Goal: Information Seeking & Learning: Find contact information

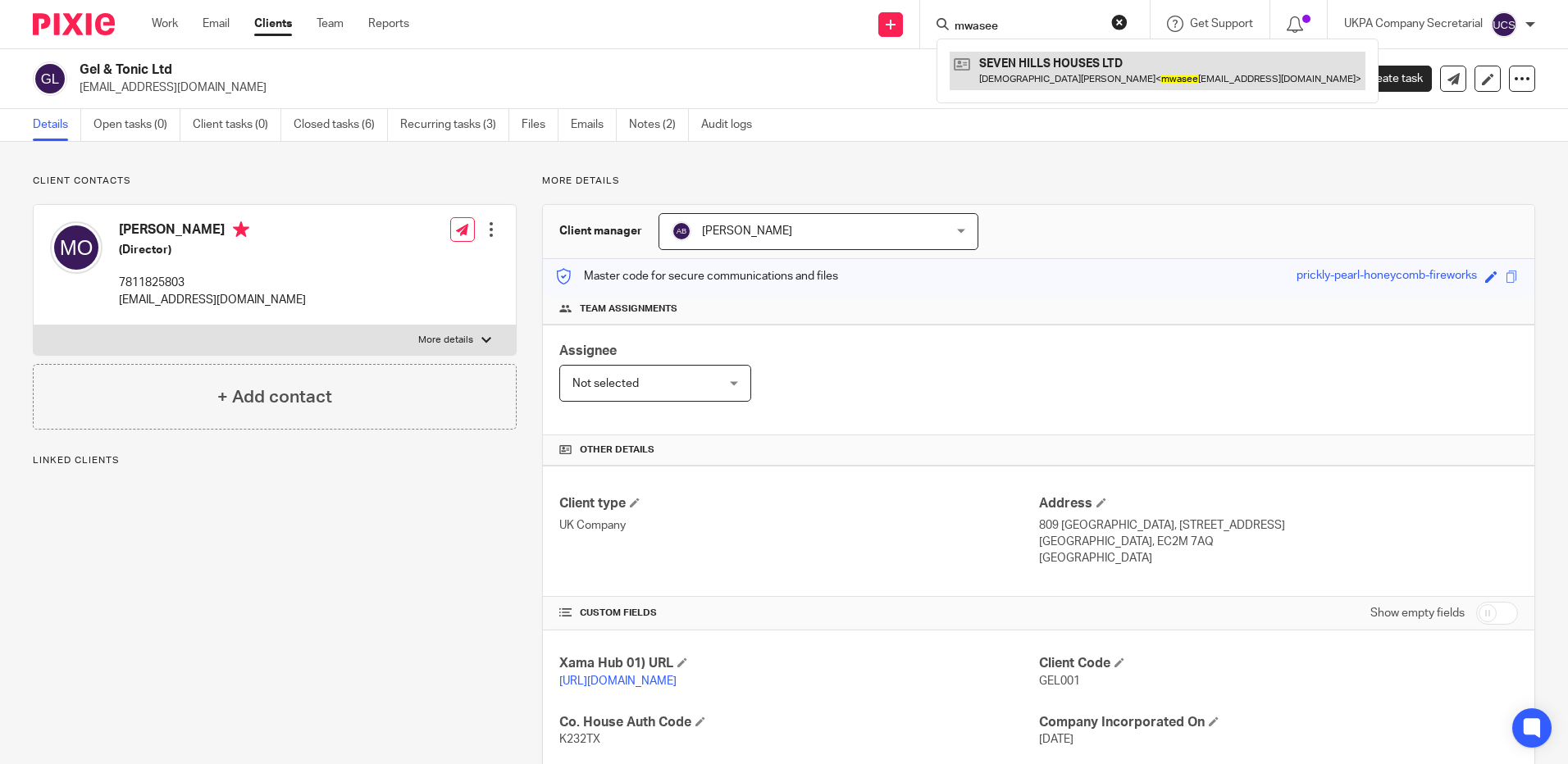
type input "mwasee"
click at [1043, 70] on link at bounding box center [1157, 70] width 415 height 38
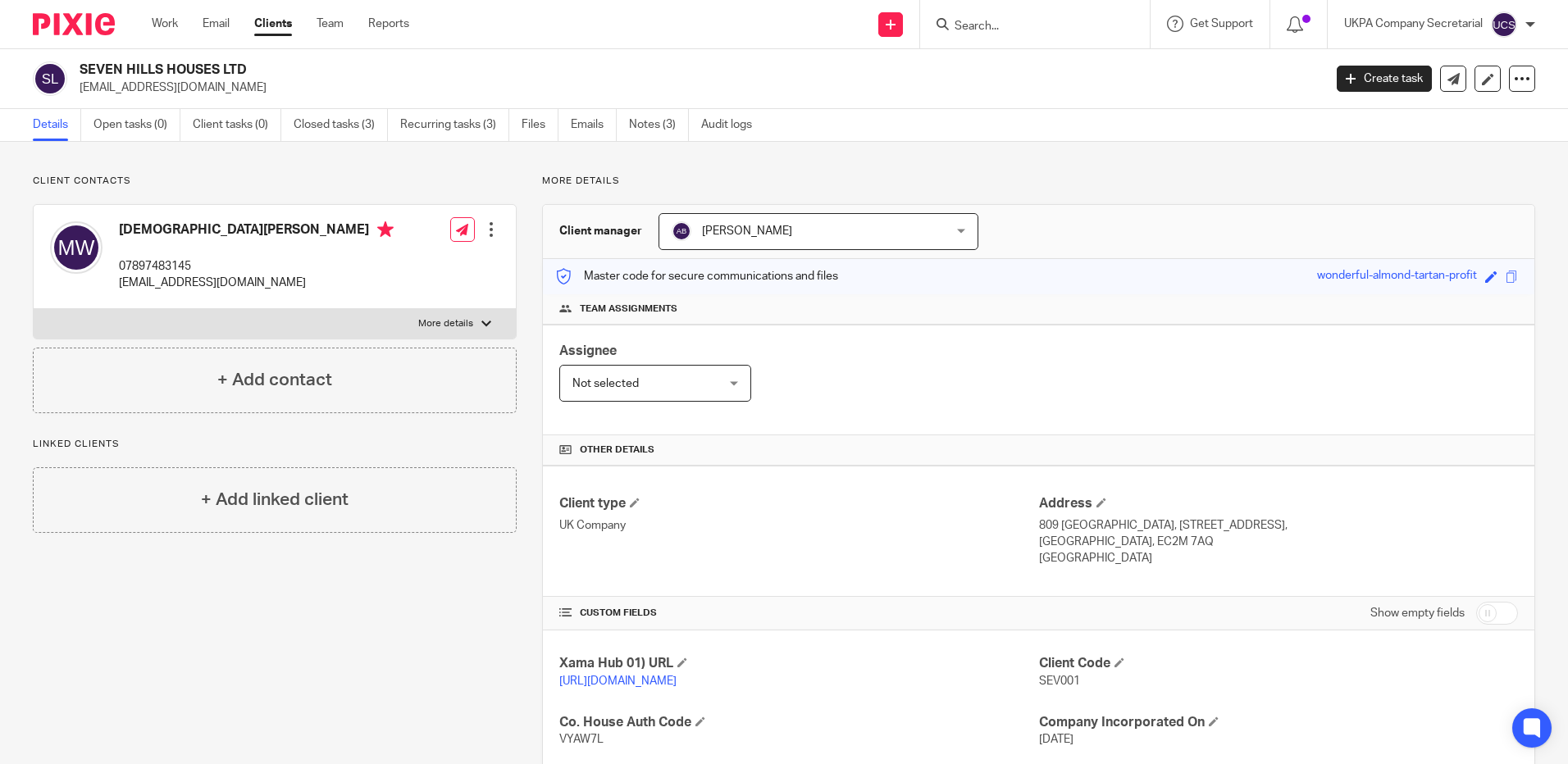
click at [994, 29] on input "Search" at bounding box center [1027, 27] width 148 height 15
paste input "subhanhashirandco@gmail.com"
type input "subhanhashirandco@gmail.com"
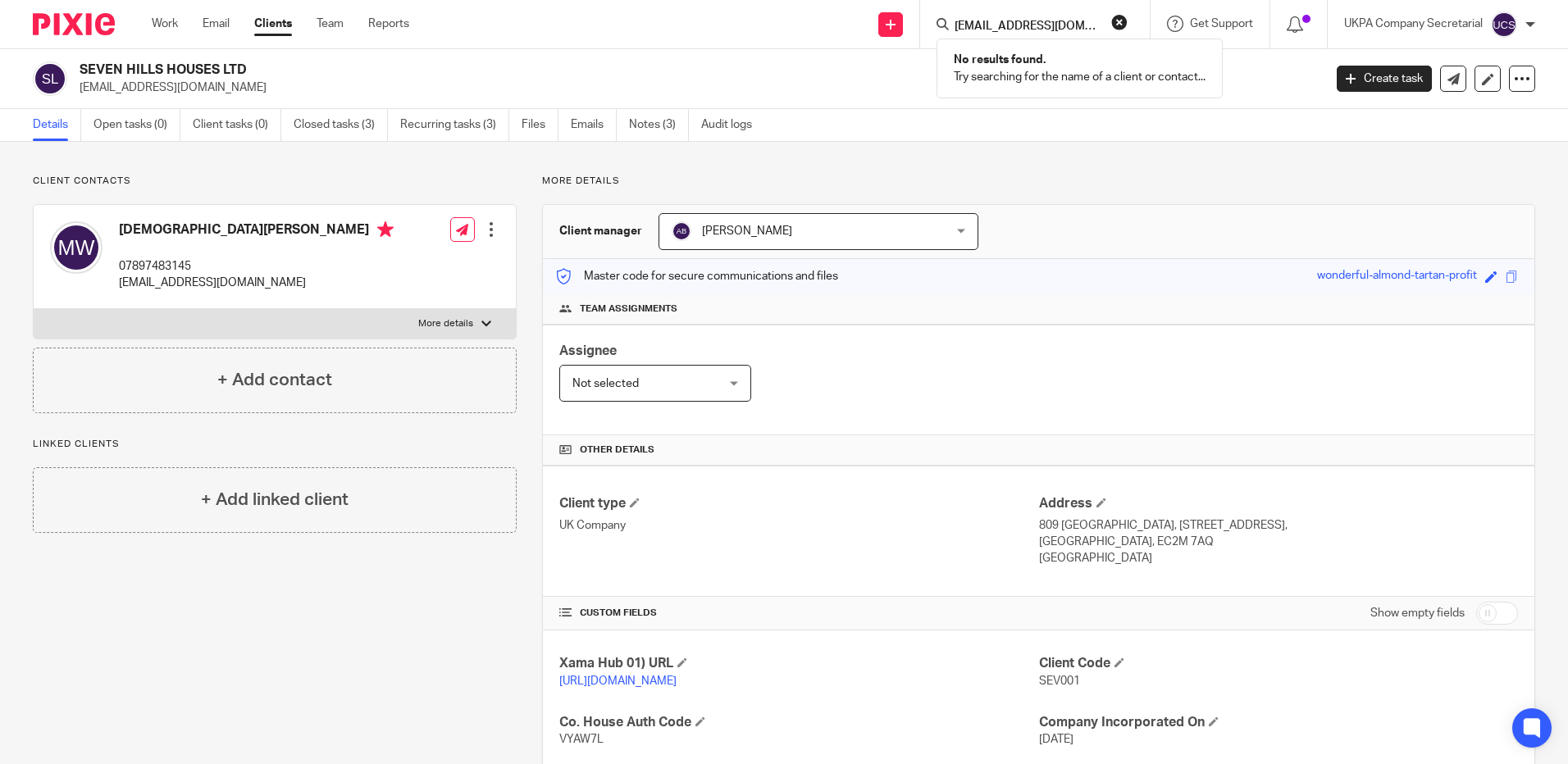
click at [1117, 24] on button "reset" at bounding box center [1119, 22] width 17 height 17
click at [1030, 14] on form at bounding box center [1040, 24] width 175 height 21
click at [1022, 27] on input "Search" at bounding box center [1027, 27] width 148 height 15
paste input "ns1079@protonmail.com"
type input "ns1079@protonmail.com"
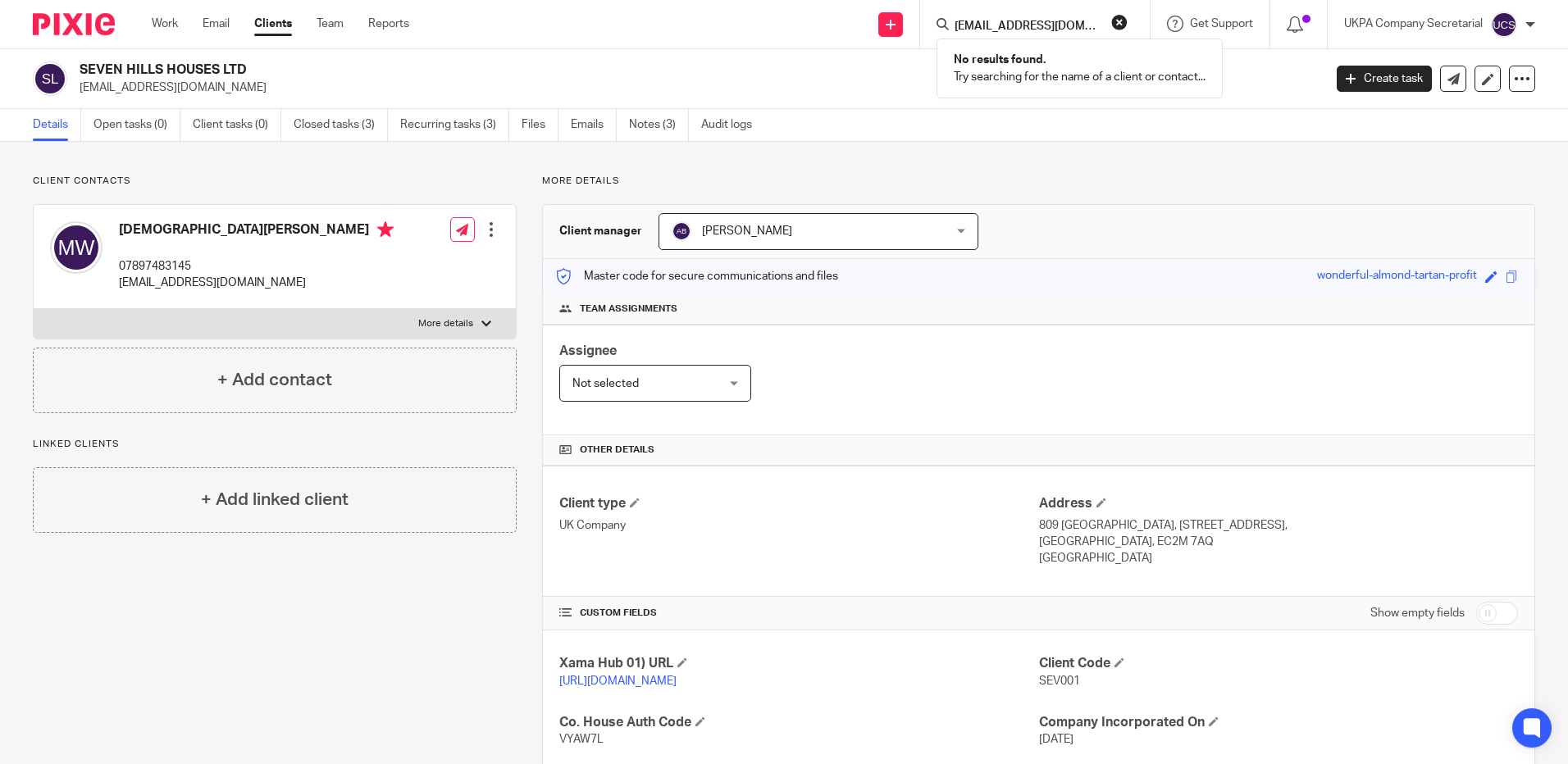
click at [1123, 22] on button "reset" at bounding box center [1119, 22] width 17 height 17
click at [1068, 18] on form at bounding box center [1040, 24] width 175 height 21
click at [1070, 28] on input "Search" at bounding box center [1027, 27] width 148 height 15
paste input "srzk567@gmail.com"
type input "srzk567@gmail.com"
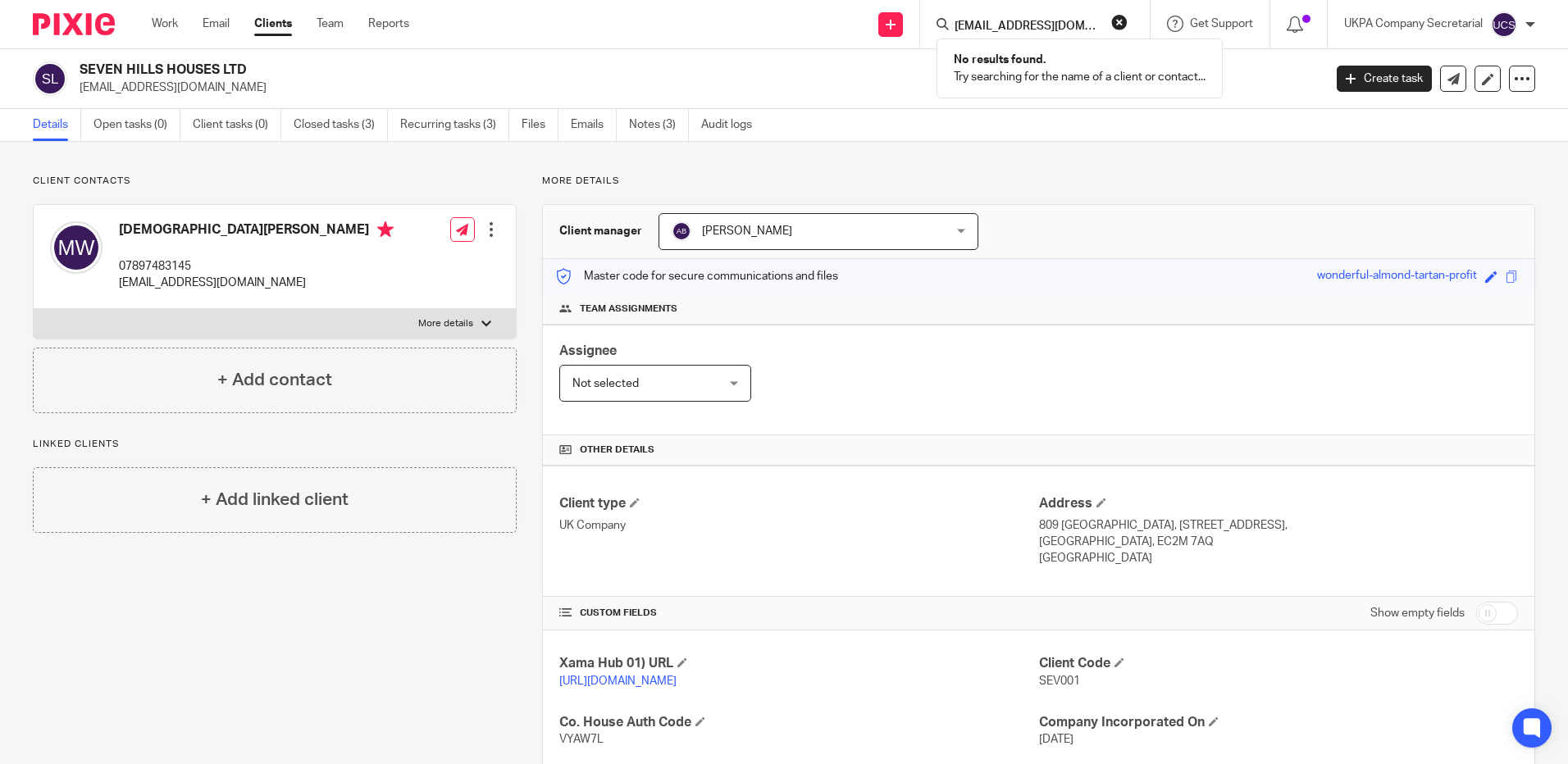
click button "submit" at bounding box center [0, 0] width 0 height 0
click at [1118, 21] on button "reset" at bounding box center [1119, 22] width 17 height 17
click at [1090, 27] on input "Search" at bounding box center [1027, 27] width 148 height 15
paste input "mondotex@outlook.com"
type input "mondotex@outlook.com"
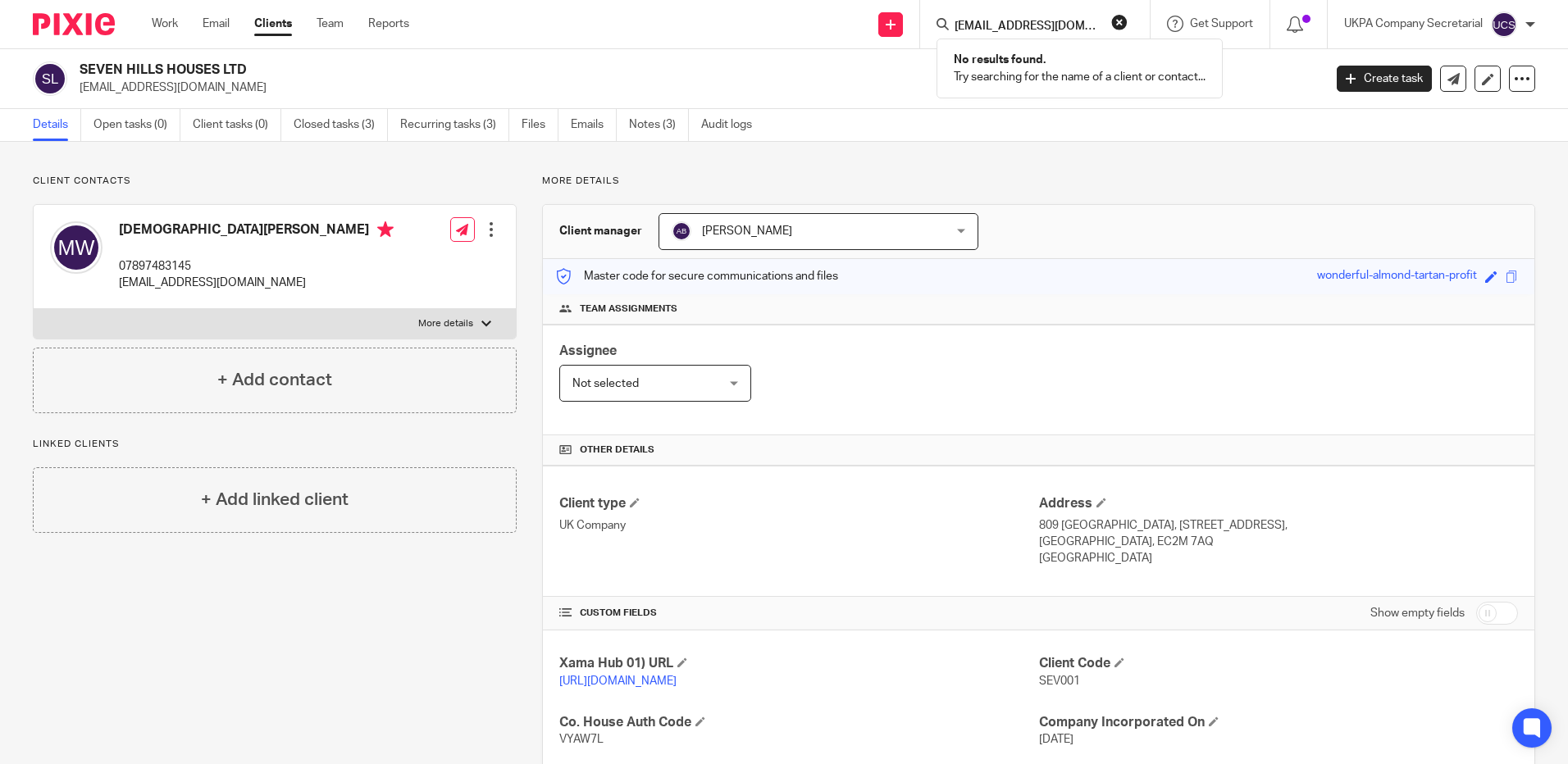
click button "submit" at bounding box center [0, 0] width 0 height 0
click at [1121, 18] on button "reset" at bounding box center [1119, 22] width 17 height 17
click at [1074, 31] on input "Search" at bounding box center [1027, 27] width 148 height 15
type input "gma gro"
click at [1068, 62] on link at bounding box center [1104, 70] width 311 height 38
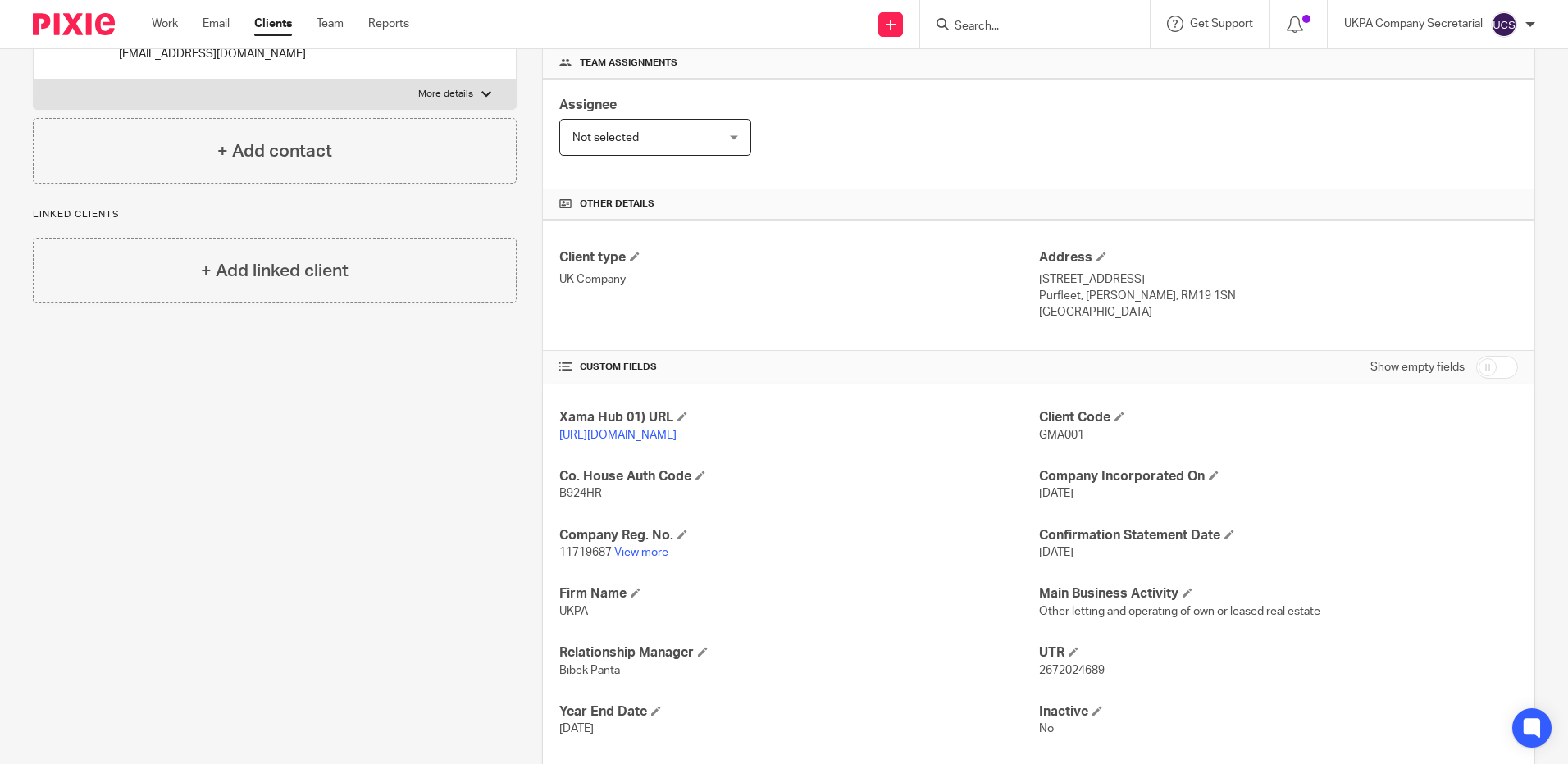
click at [982, 33] on input "Search" at bounding box center [1027, 27] width 148 height 15
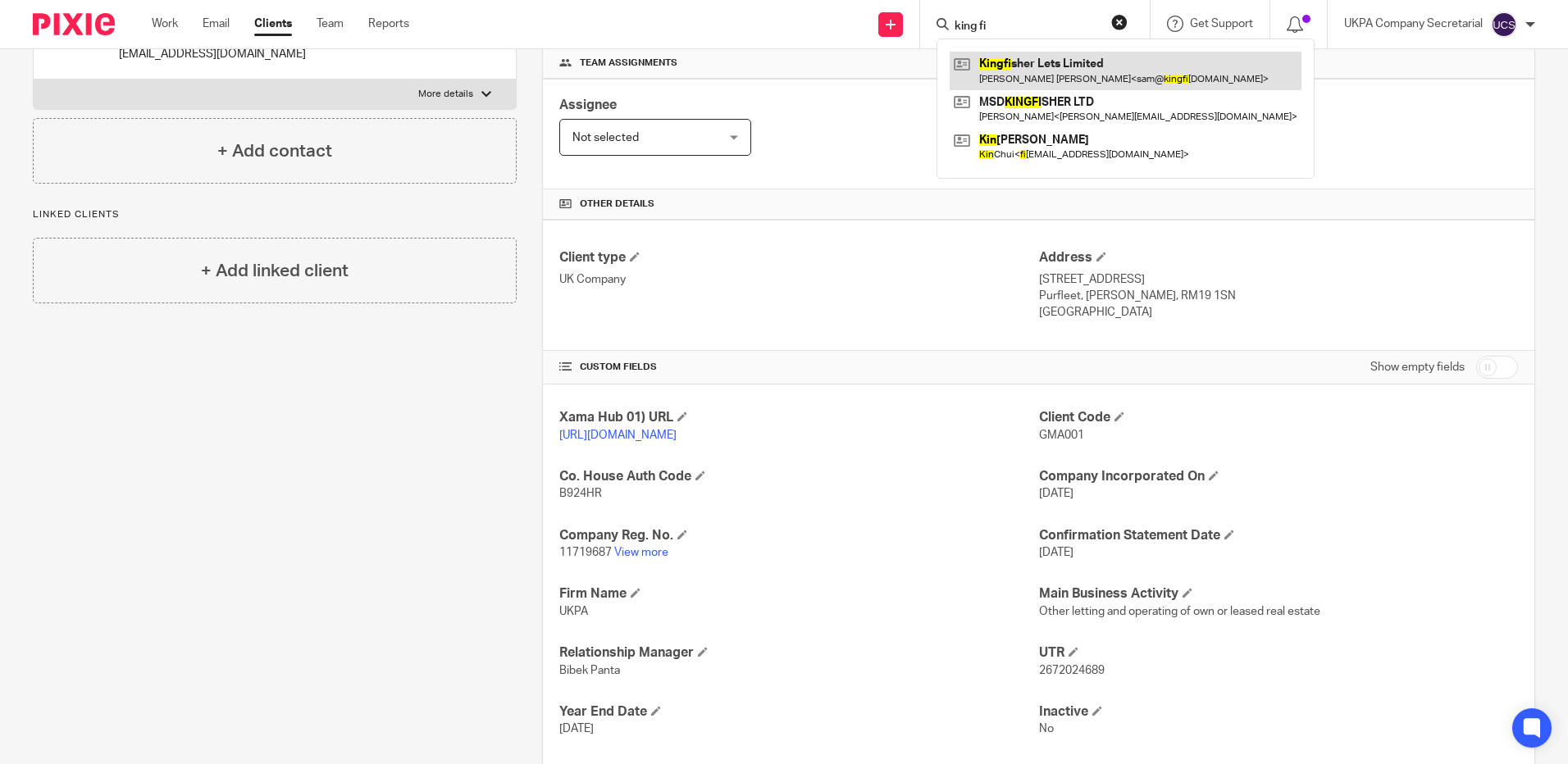
type input "king fi"
click at [1018, 63] on link at bounding box center [1125, 70] width 351 height 38
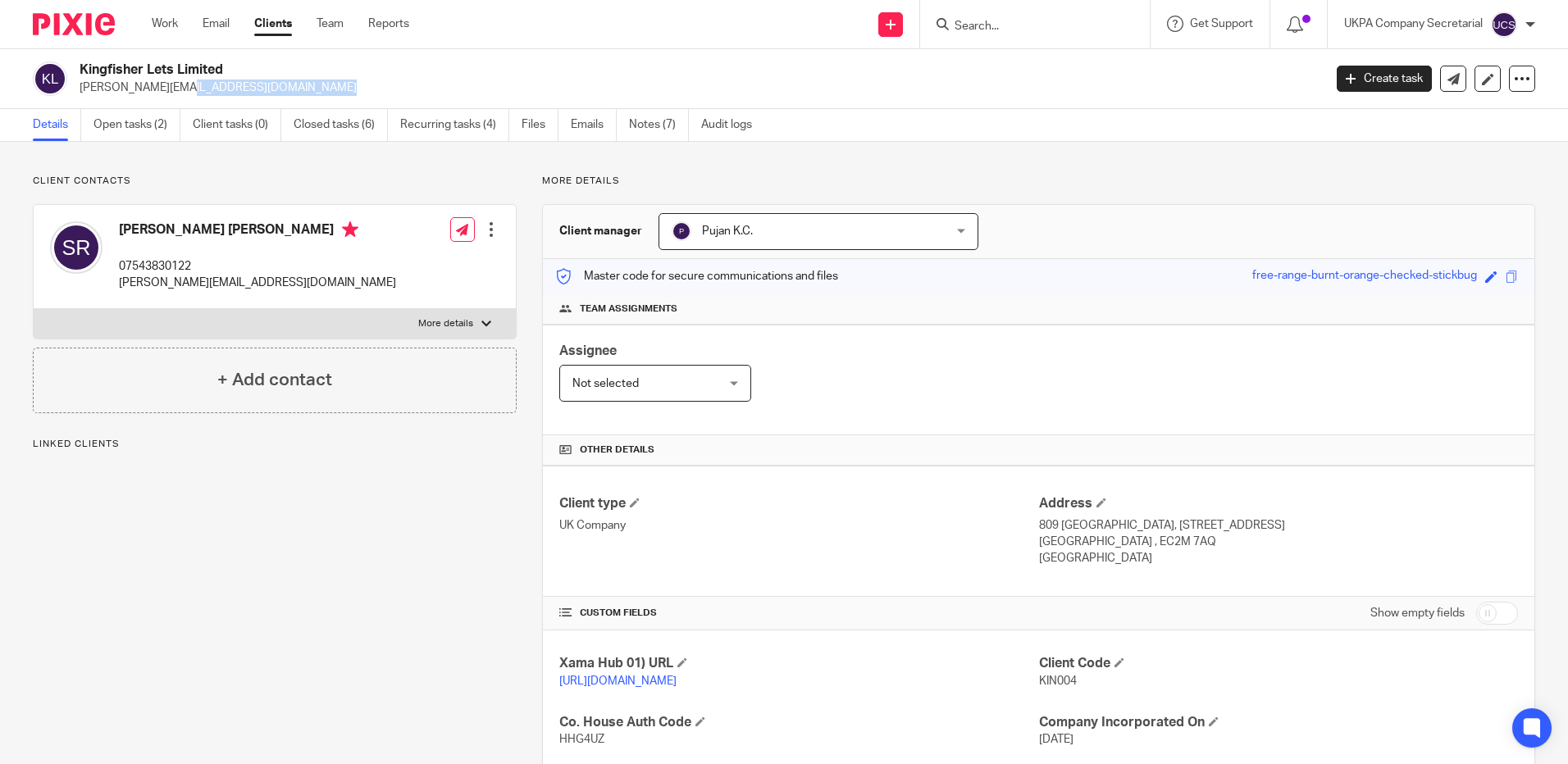
drag, startPoint x: 80, startPoint y: 88, endPoint x: 270, endPoint y: 89, distance: 190.0
click at [270, 89] on p "[PERSON_NAME][EMAIL_ADDRESS][DOMAIN_NAME]" at bounding box center [696, 88] width 1232 height 17
copy p "[PERSON_NAME][EMAIL_ADDRESS][DOMAIN_NAME]"
click at [311, 123] on link "Closed tasks (6)" at bounding box center [340, 125] width 95 height 32
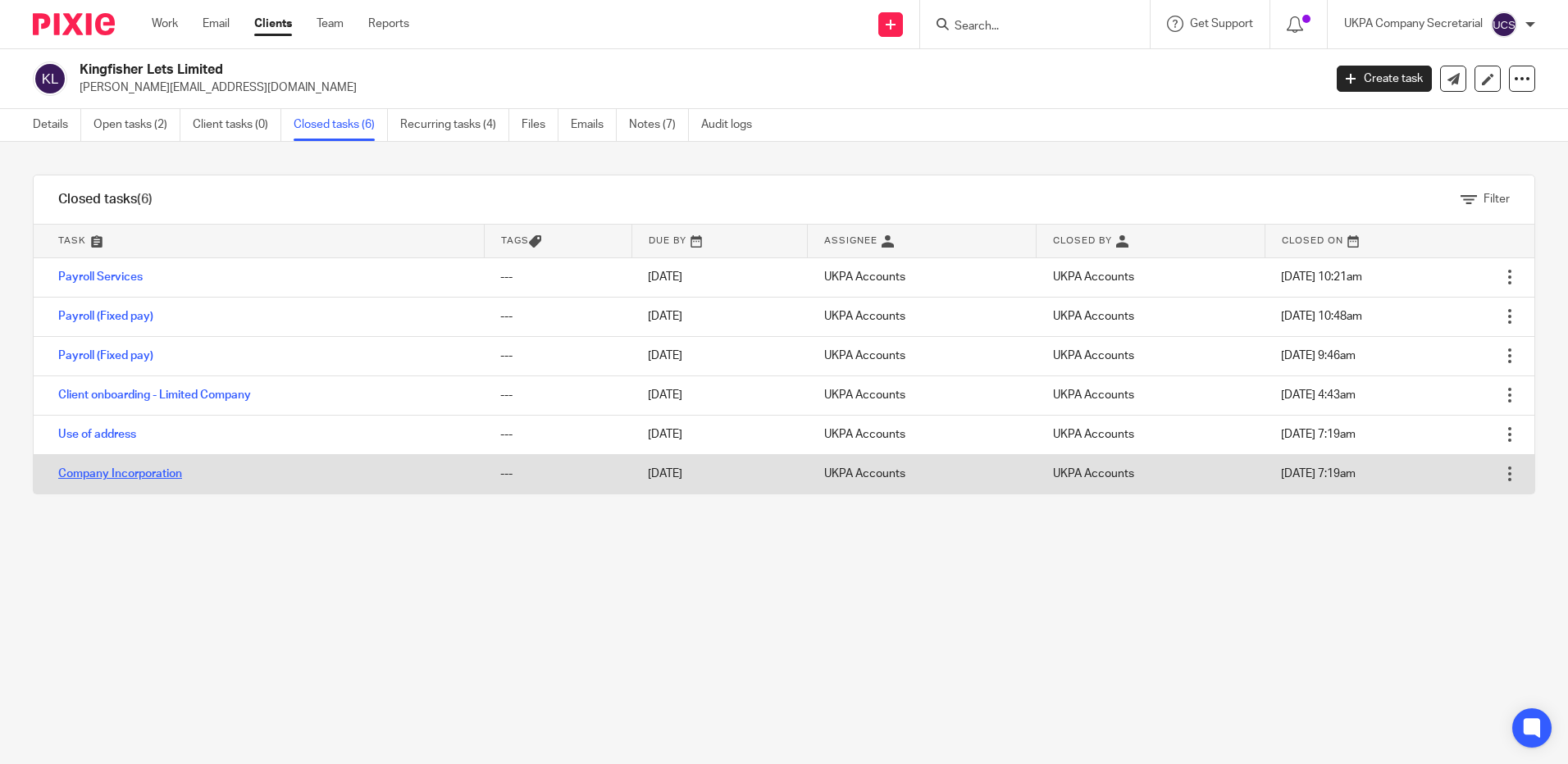
click at [126, 476] on link "Company Incorporation" at bounding box center [119, 474] width 123 height 12
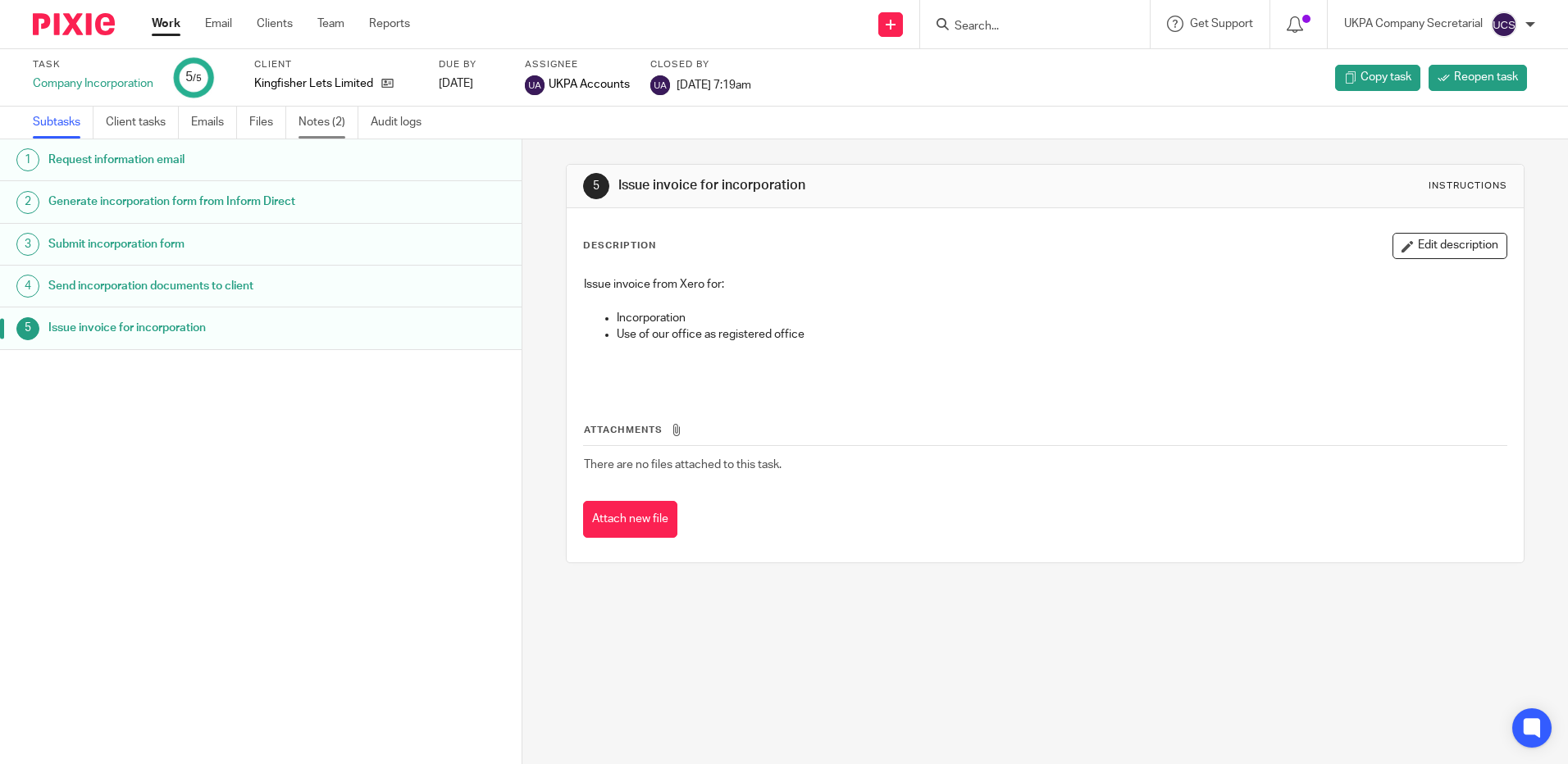
click at [328, 115] on link "Notes (2)" at bounding box center [328, 122] width 60 height 32
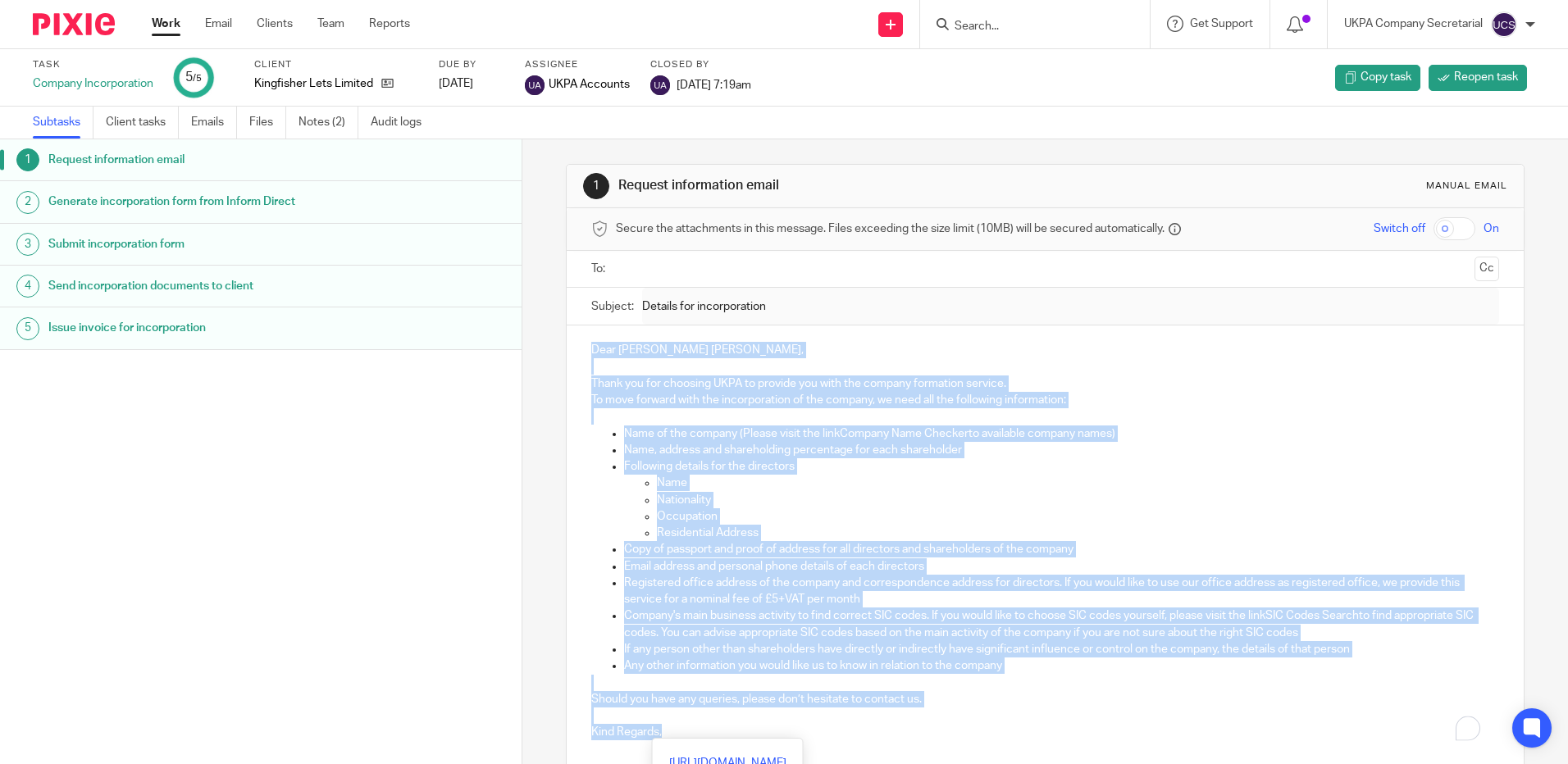
drag, startPoint x: 0, startPoint y: 0, endPoint x: 706, endPoint y: 733, distance: 1017.7
click at [706, 733] on div "Dear [PERSON_NAME] [PERSON_NAME], Thank you for choosing UKPA to provide you wi…" at bounding box center [1044, 539] width 956 height 427
copy div "Lore Ipsumdol Sita, Conse adi eli seddoeiu TEMP in utlabor etd magn ali enimadm…"
click at [1044, 334] on div "Dear [PERSON_NAME] [PERSON_NAME], Thank you for choosing UKPA to provide you wi…" at bounding box center [1044, 539] width 956 height 427
